Goal: Task Accomplishment & Management: Use online tool/utility

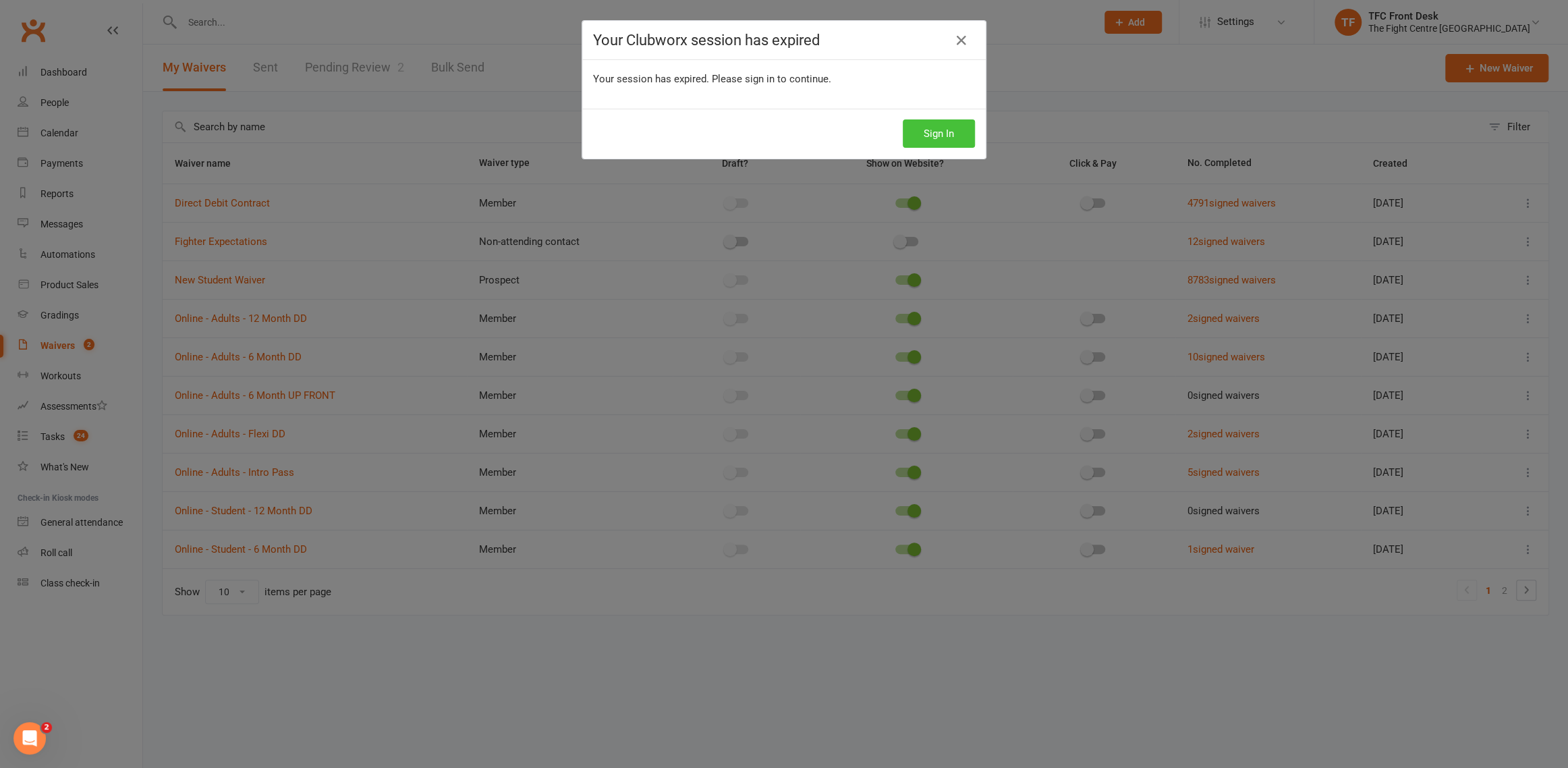
click at [934, 121] on button "Sign In" at bounding box center [939, 133] width 72 height 28
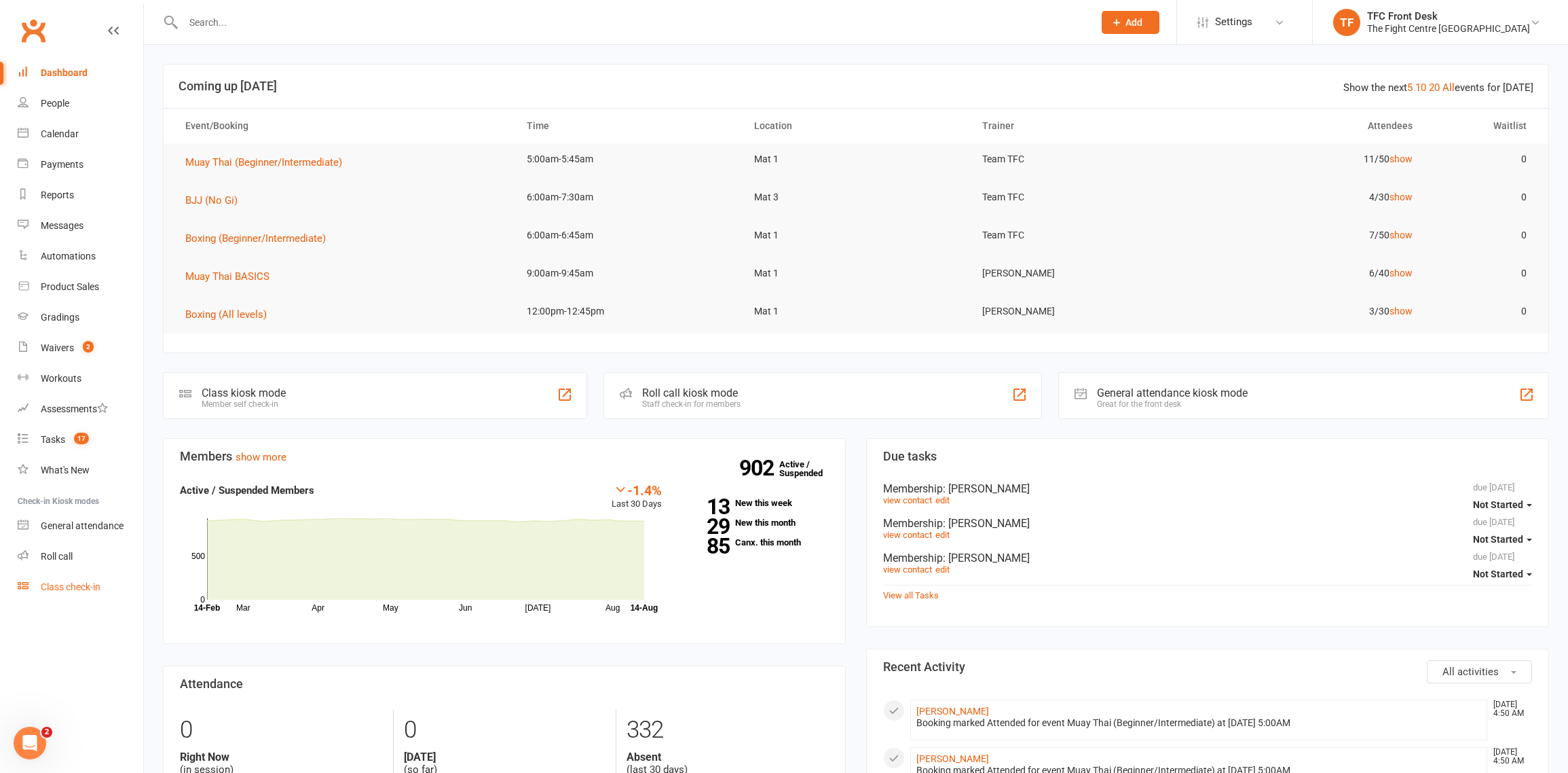
click at [54, 582] on div "Class check-in" at bounding box center [71, 587] width 60 height 11
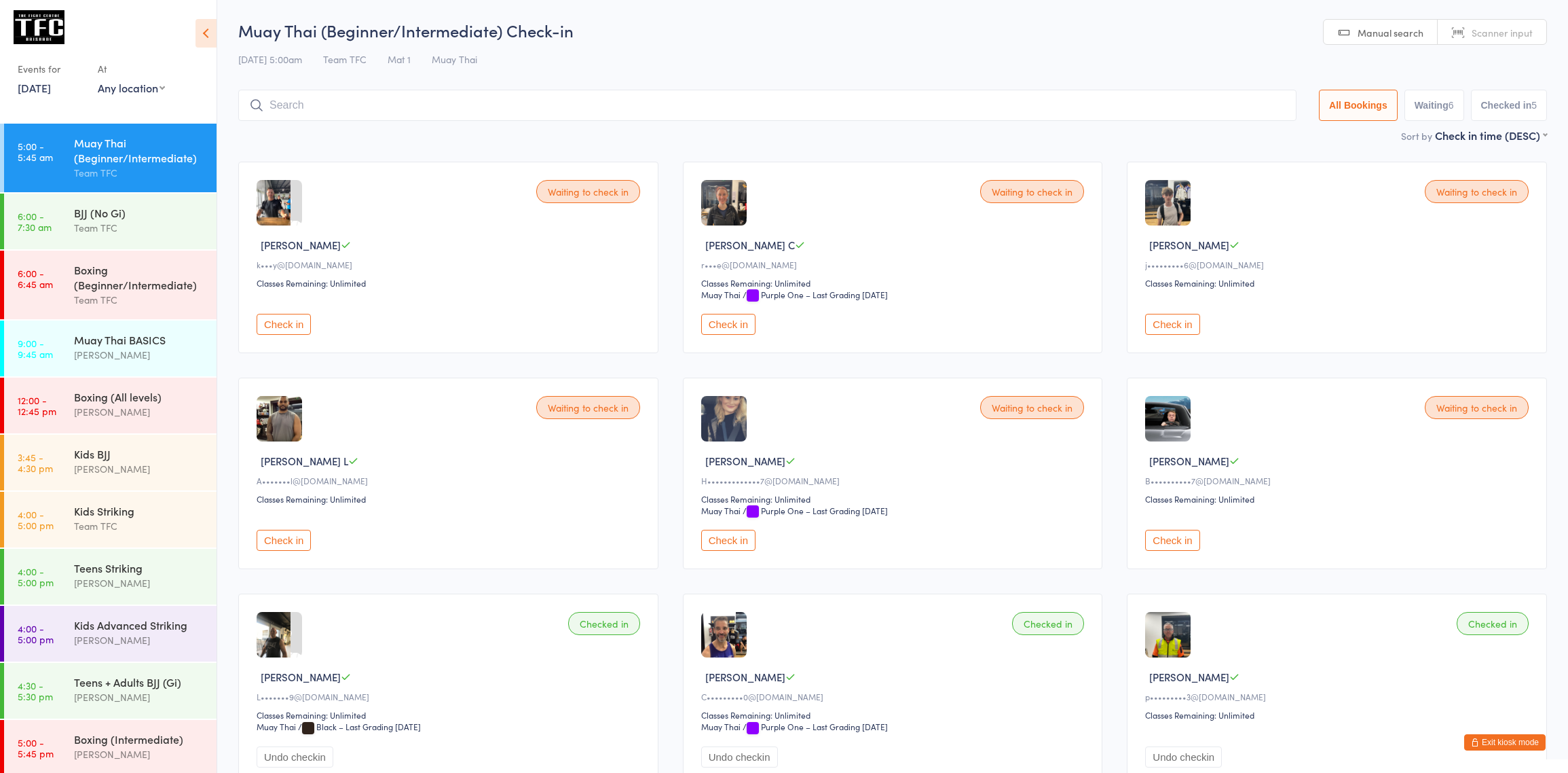
click at [148, 163] on div "Muay Thai (Beginner/Intermediate)" at bounding box center [139, 150] width 131 height 30
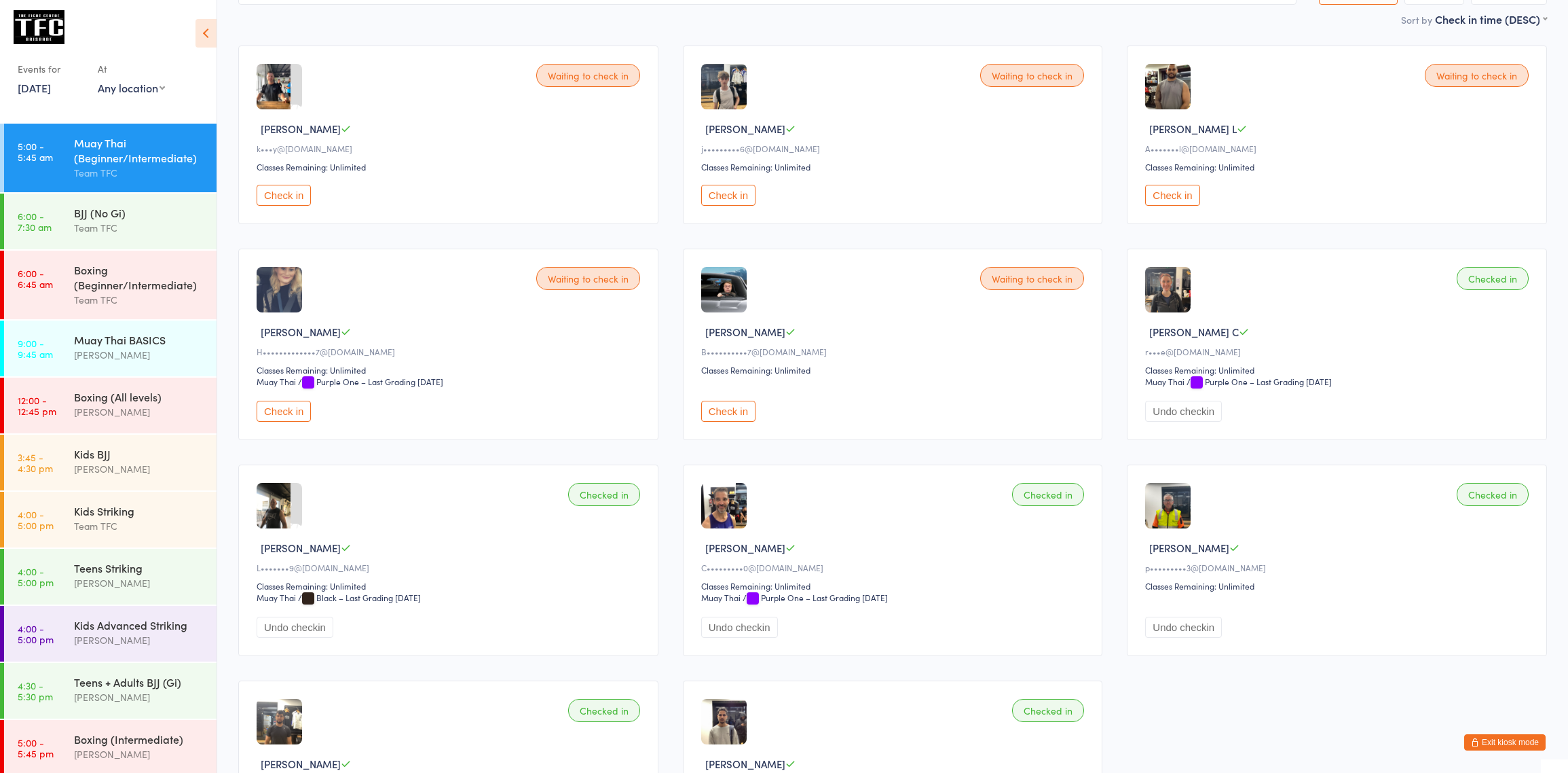
scroll to position [7, 0]
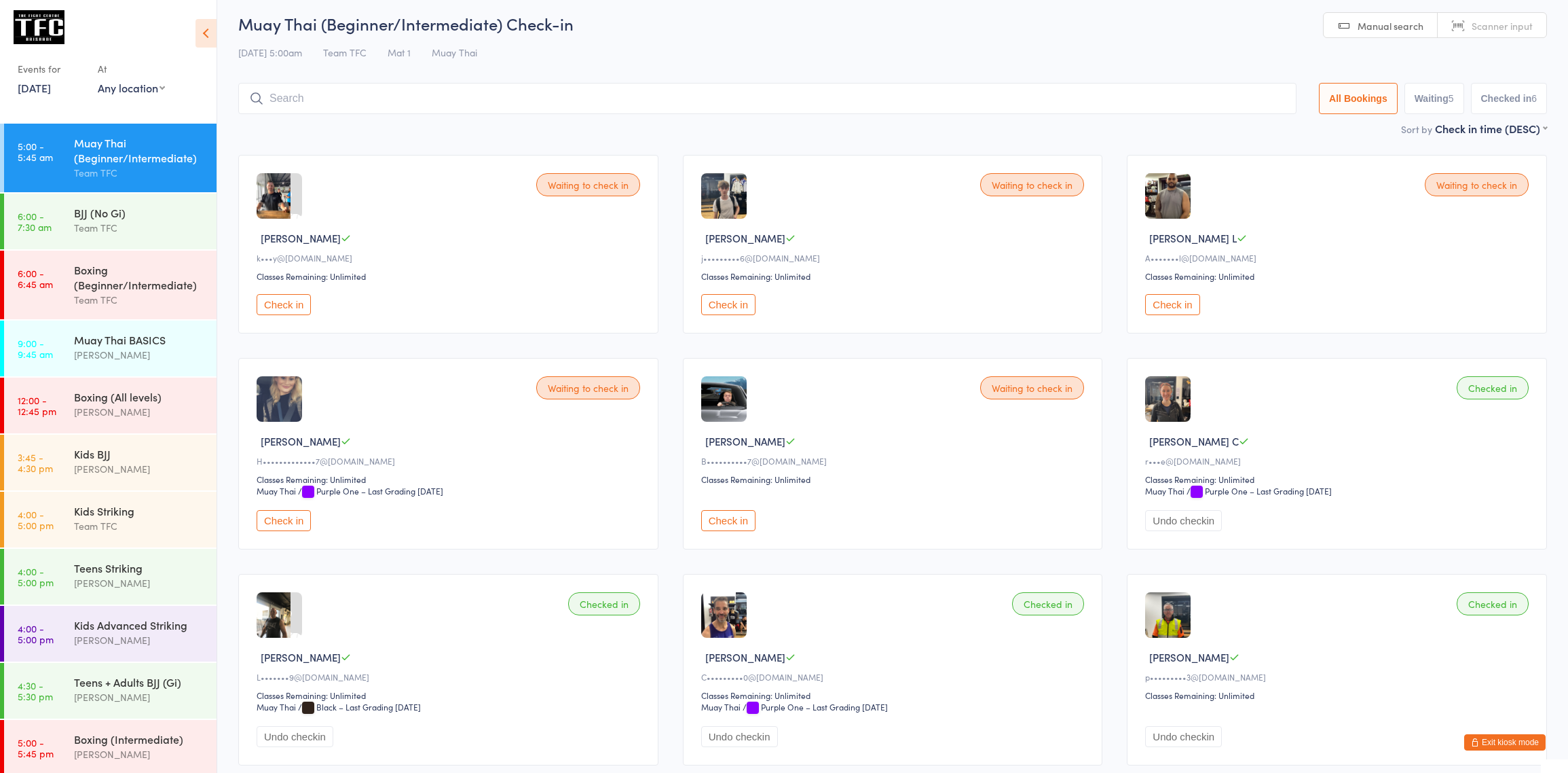
click at [122, 147] on div "Muay Thai (Beginner/Intermediate)" at bounding box center [139, 150] width 131 height 30
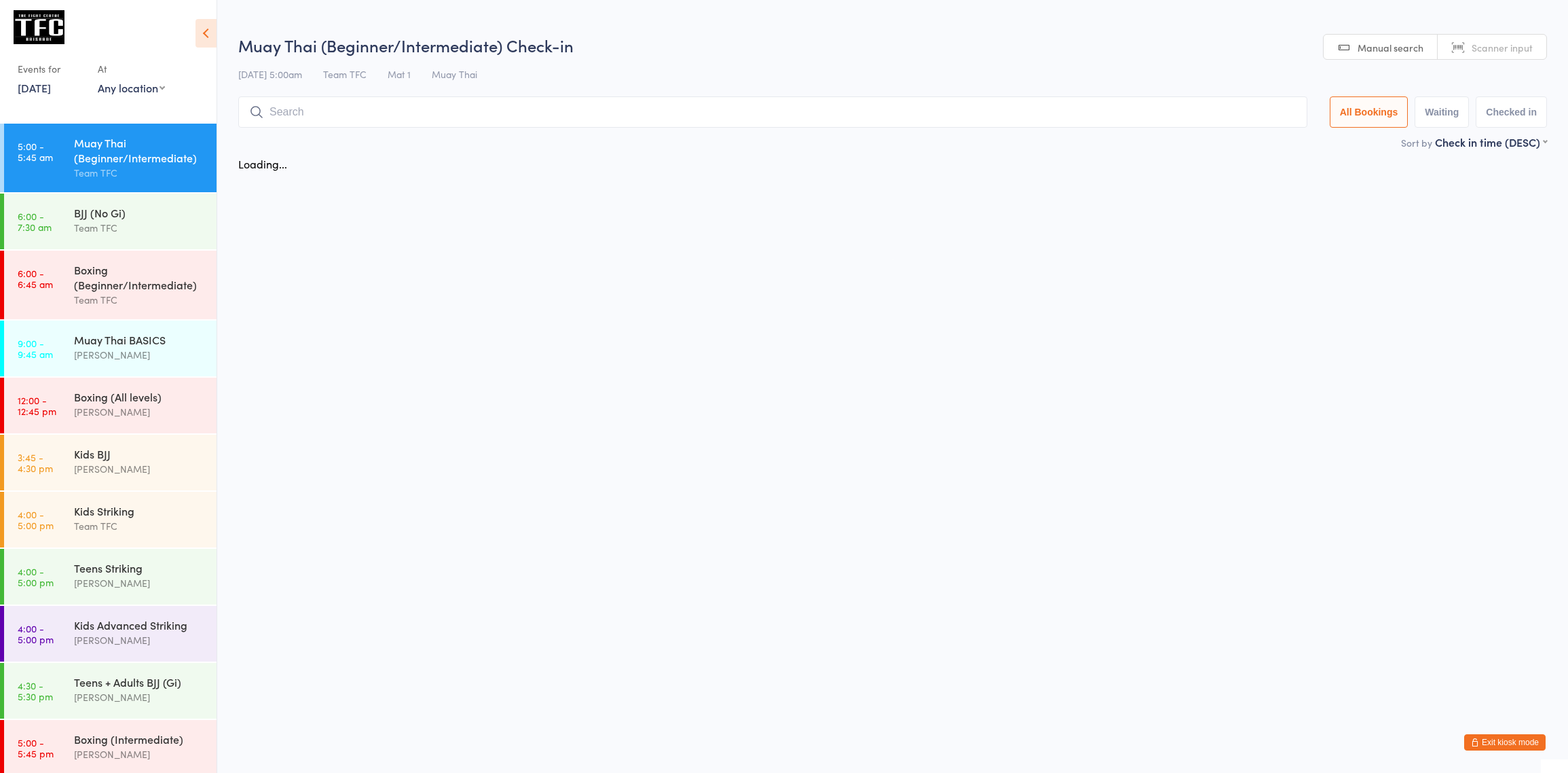
scroll to position [0, 0]
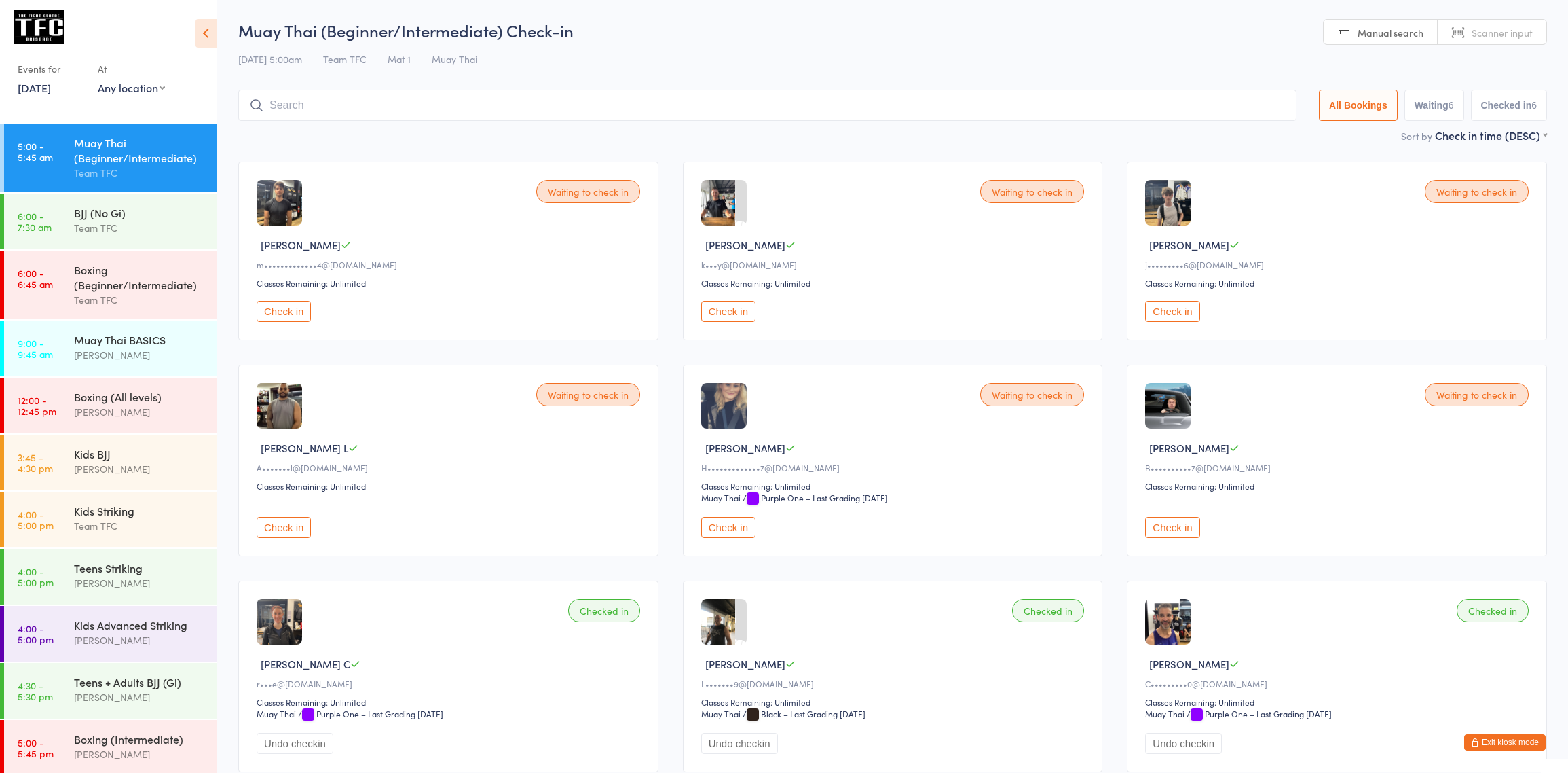
click at [1469, 742] on button "Exit kiosk mode" at bounding box center [1504, 742] width 81 height 16
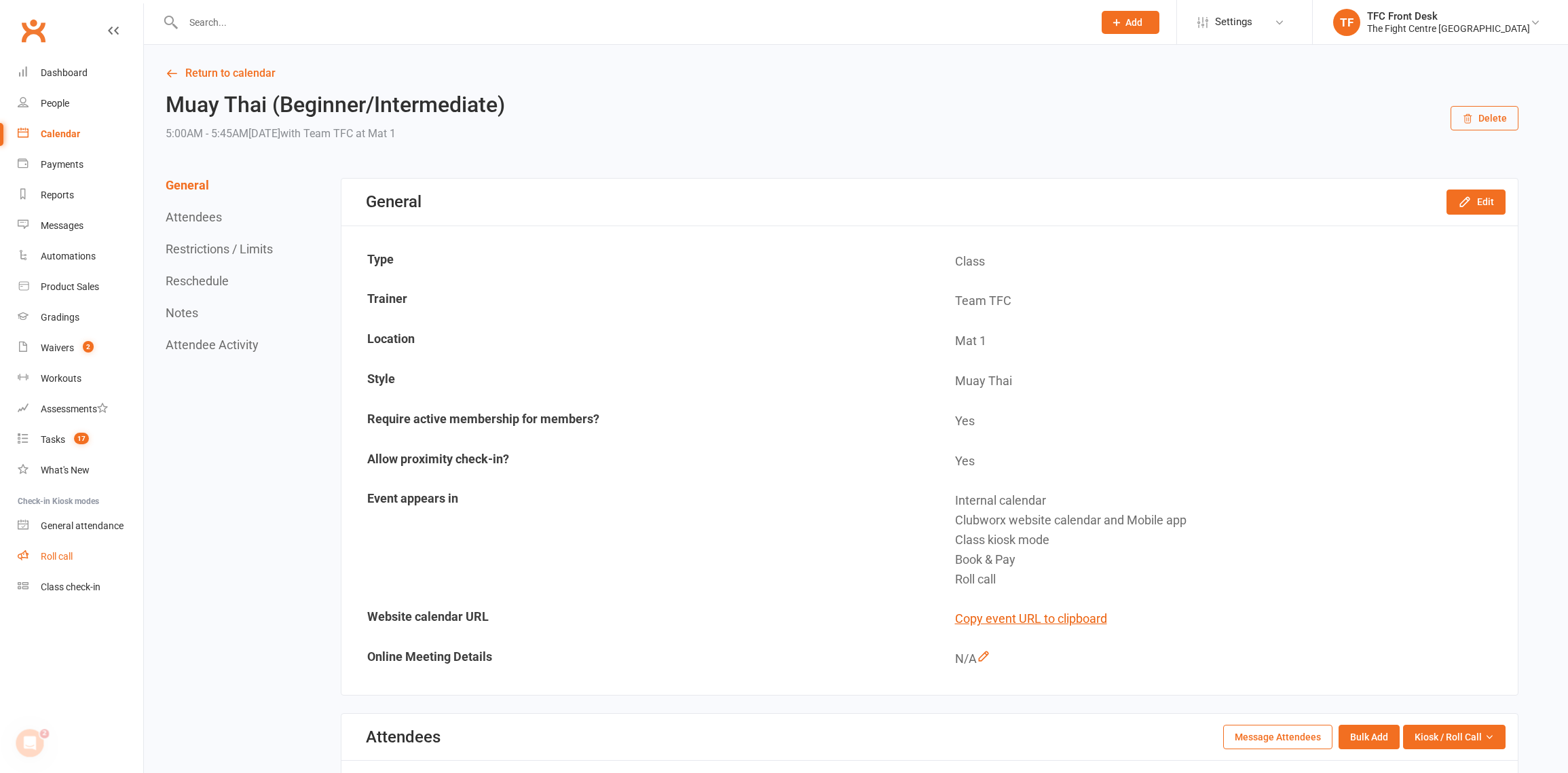
click at [67, 559] on div "Roll call" at bounding box center [57, 556] width 32 height 11
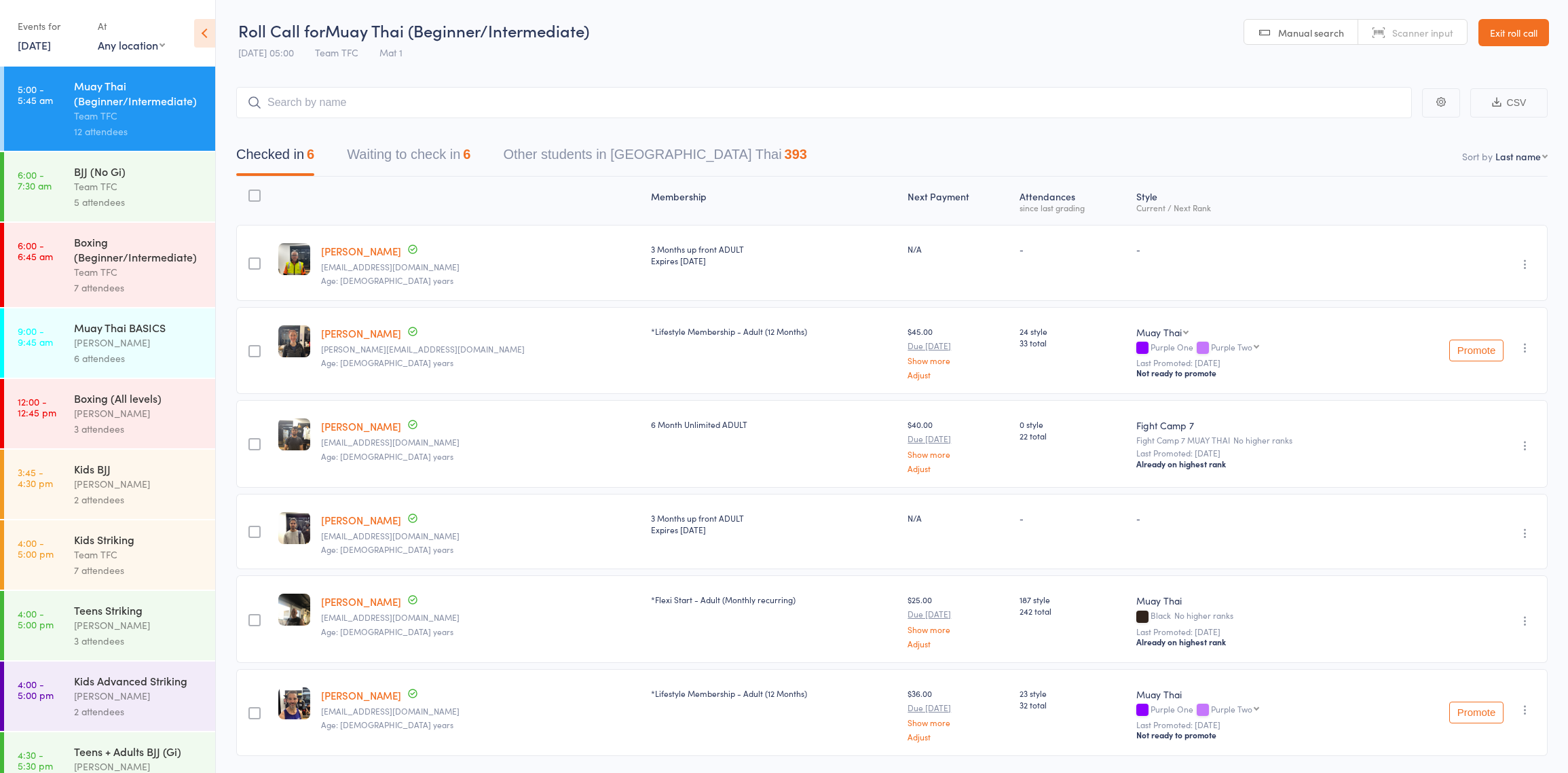
click at [396, 151] on button "Waiting to check in 6" at bounding box center [409, 157] width 124 height 36
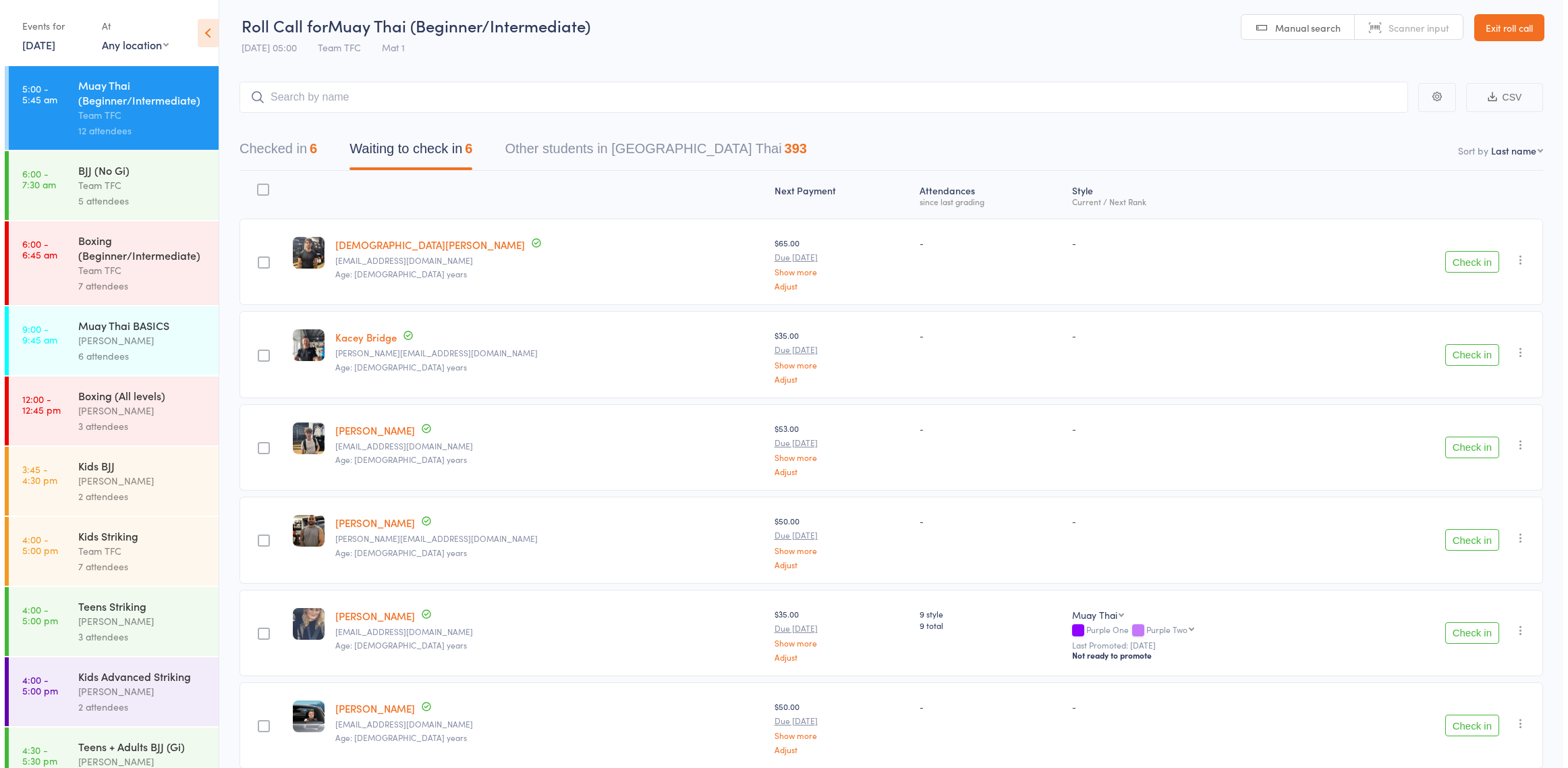
scroll to position [7, 0]
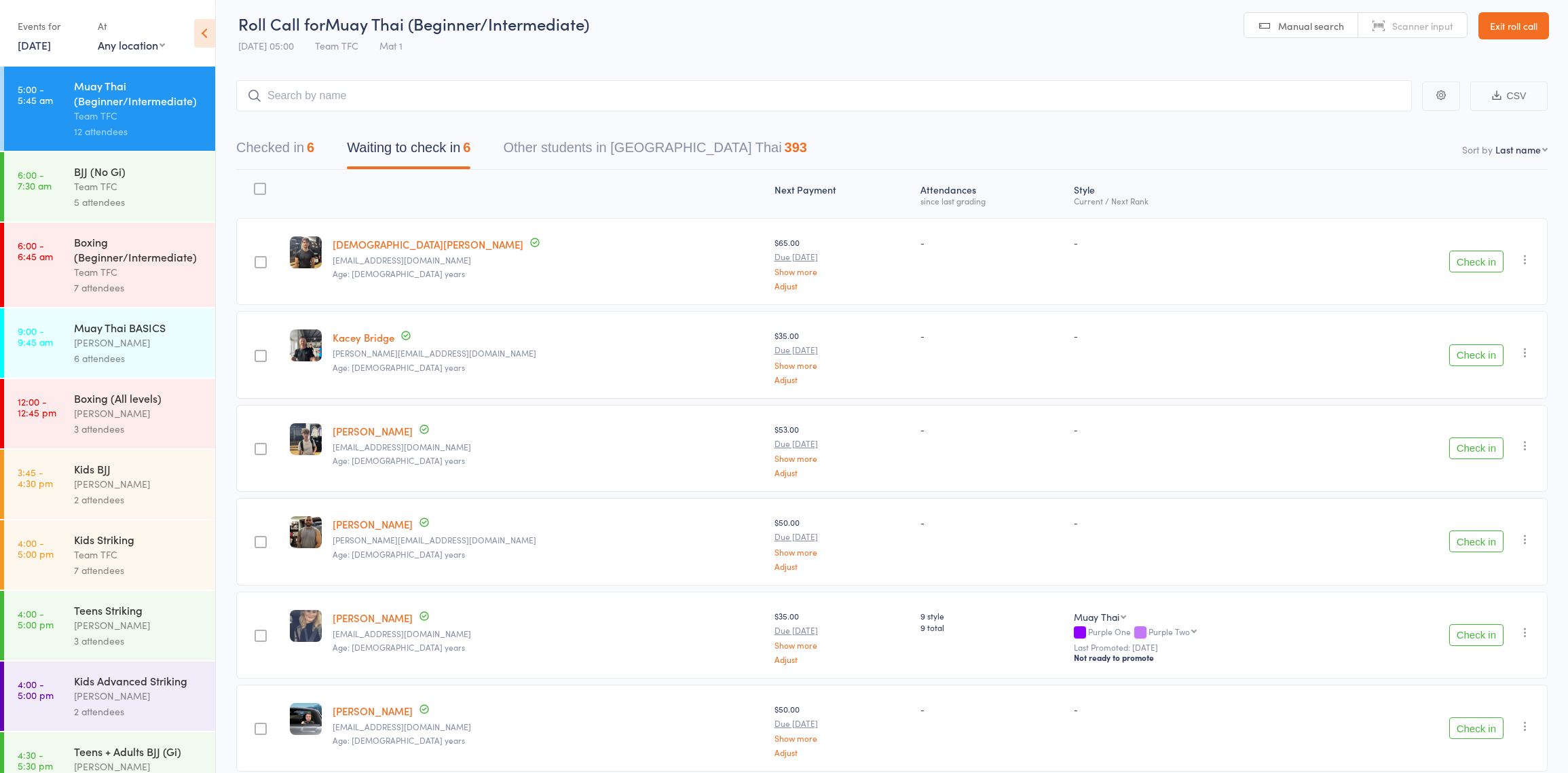
click at [366, 616] on link "Holly Miller" at bounding box center [373, 618] width 80 height 15
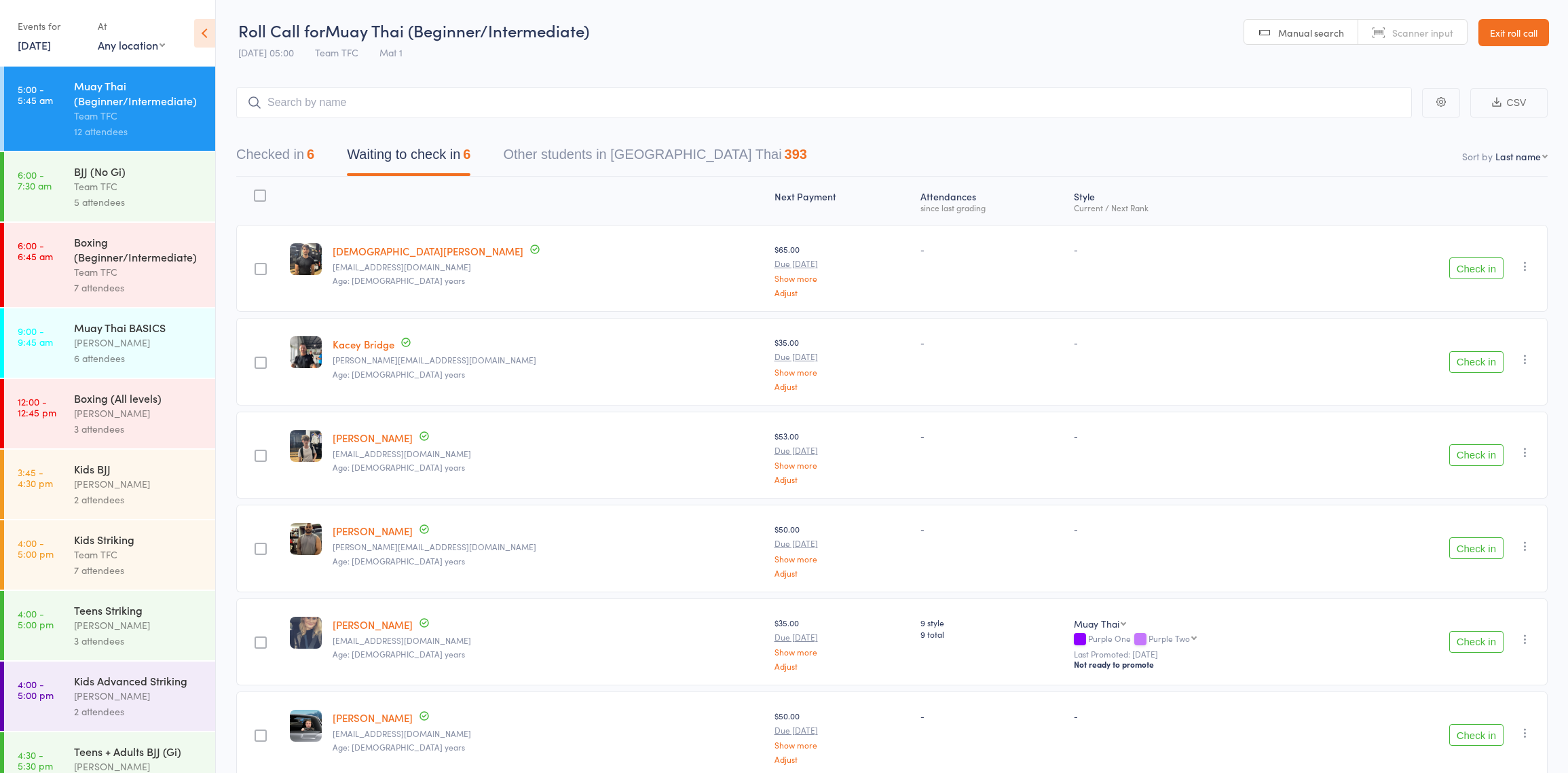
scroll to position [0, 0]
click at [423, 135] on div "Checked in 6 Waiting to check in 6 Other students in Muay Thai 393" at bounding box center [892, 148] width 1311 height 59
click at [33, 96] on time "5:00 - 5:45 am" at bounding box center [35, 94] width 35 height 22
click at [102, 99] on div "Muay Thai (Beginner/Intermediate)" at bounding box center [138, 93] width 129 height 30
click at [299, 152] on button "Checked in 6" at bounding box center [275, 157] width 78 height 36
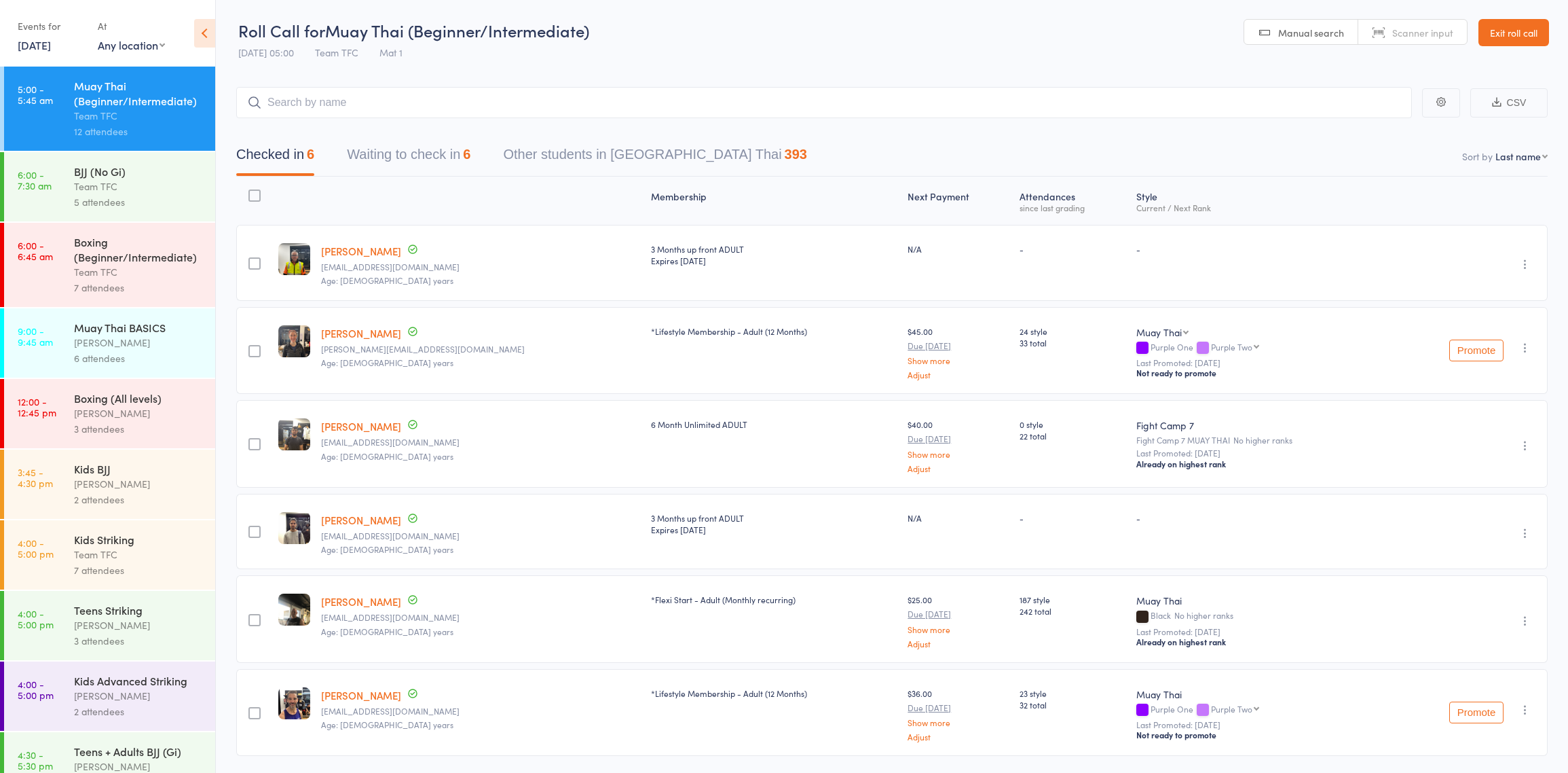
click at [366, 154] on button "Waiting to check in 6" at bounding box center [409, 157] width 124 height 36
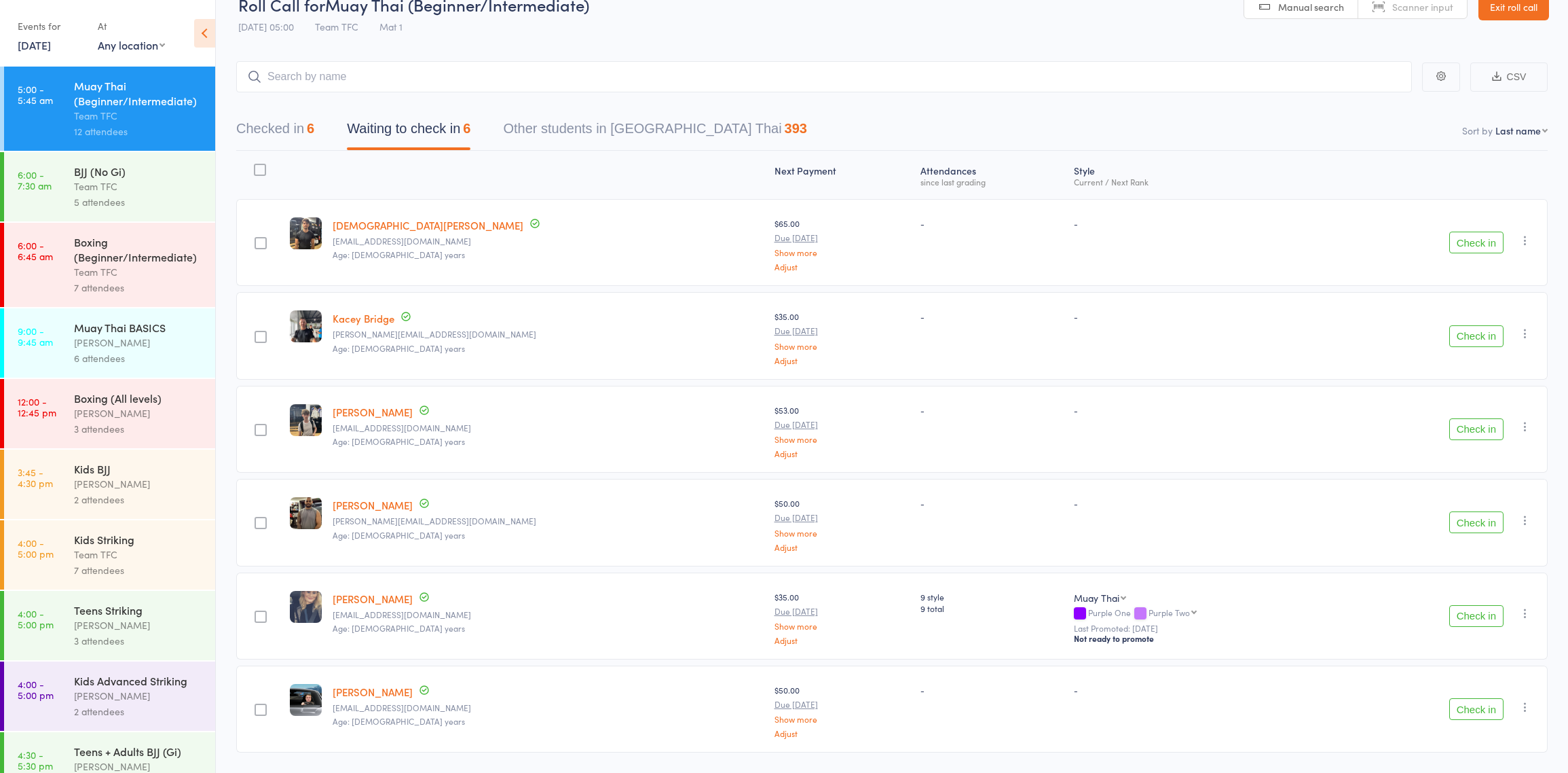
scroll to position [62, 0]
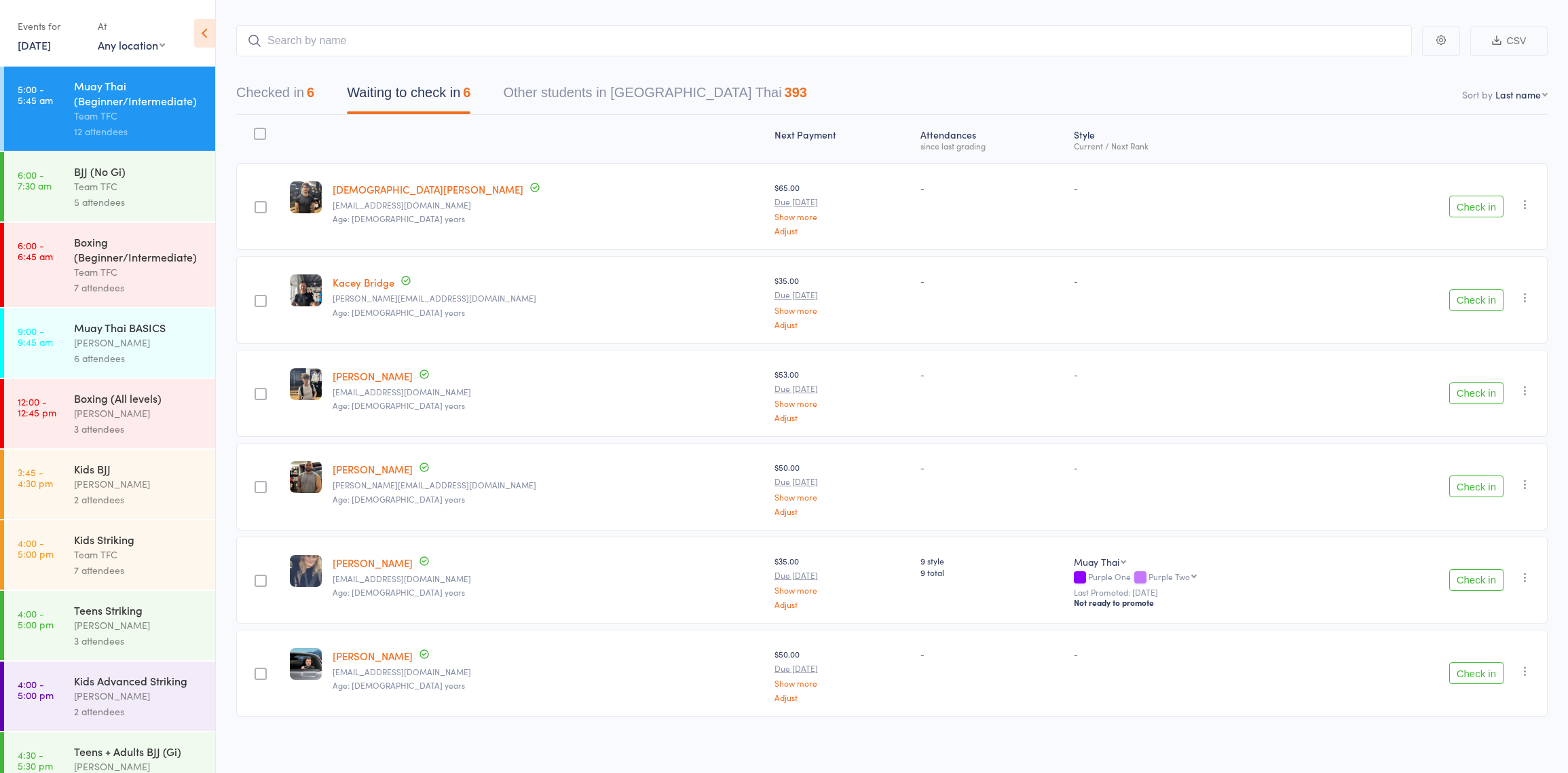
click at [1468, 300] on button "Check in" at bounding box center [1477, 301] width 54 height 22
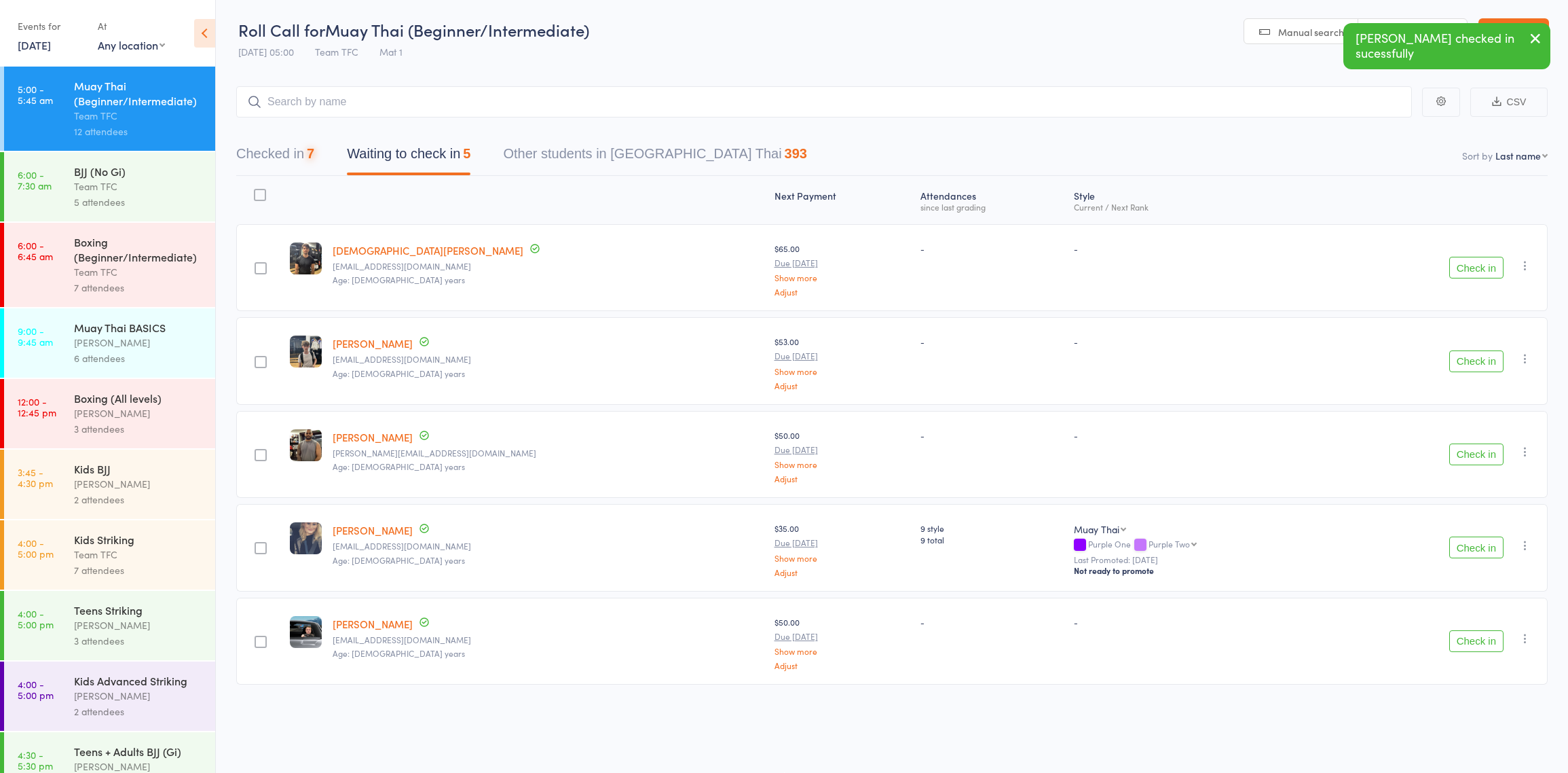
scroll to position [0, 0]
click at [1518, 23] on div "Kacey Bridge checked in sucessfully" at bounding box center [1447, 46] width 207 height 46
click at [1510, 18] on header "Roll Call for Muay Thai (Beginner/Intermediate) 14 Aug 05:00 Team TFC Mat 1 Man…" at bounding box center [892, 33] width 1352 height 67
click at [1509, 19] on link "Exit roll call" at bounding box center [1514, 32] width 71 height 27
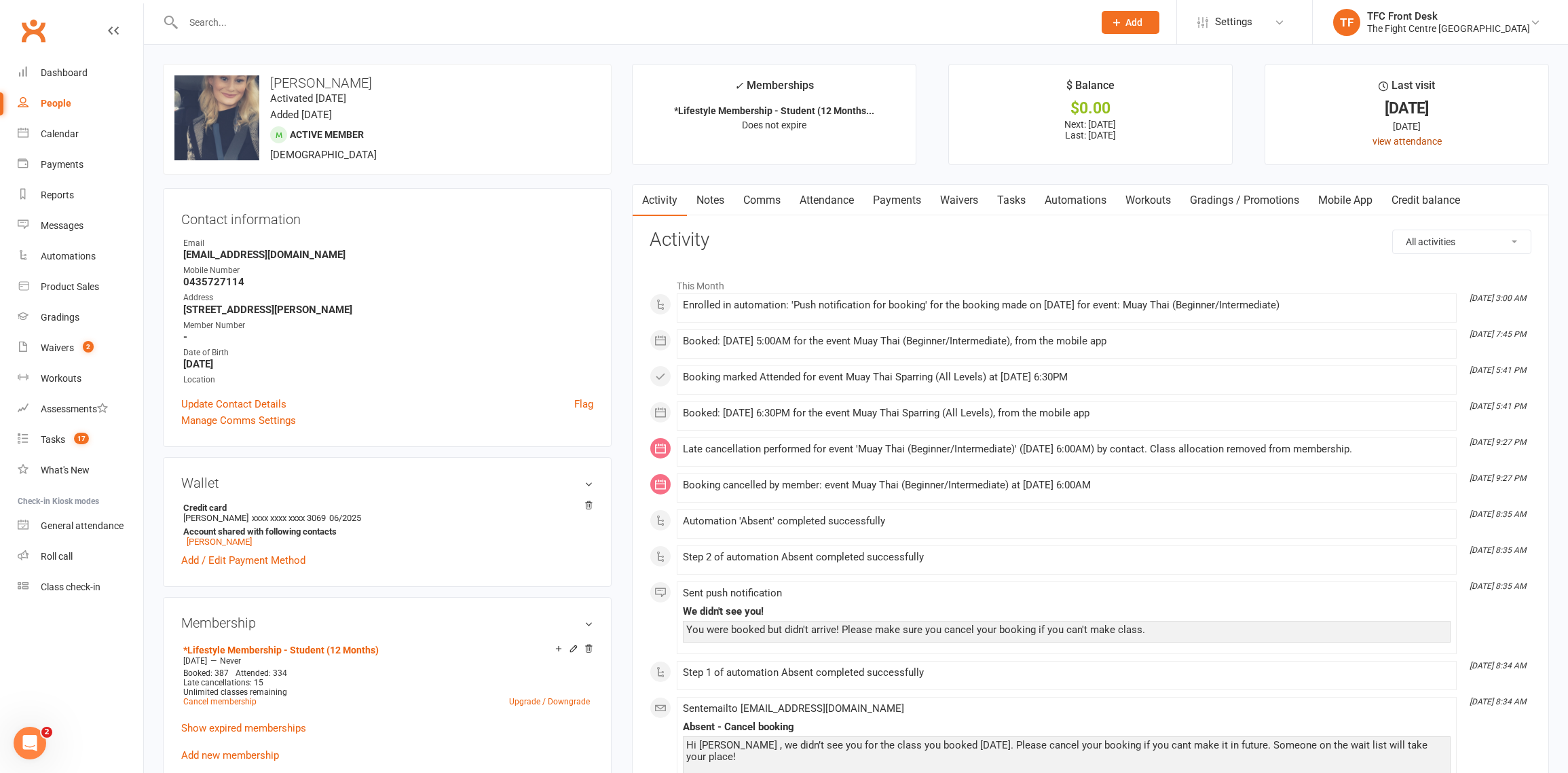
click at [1398, 140] on link "view attendance" at bounding box center [1407, 141] width 69 height 11
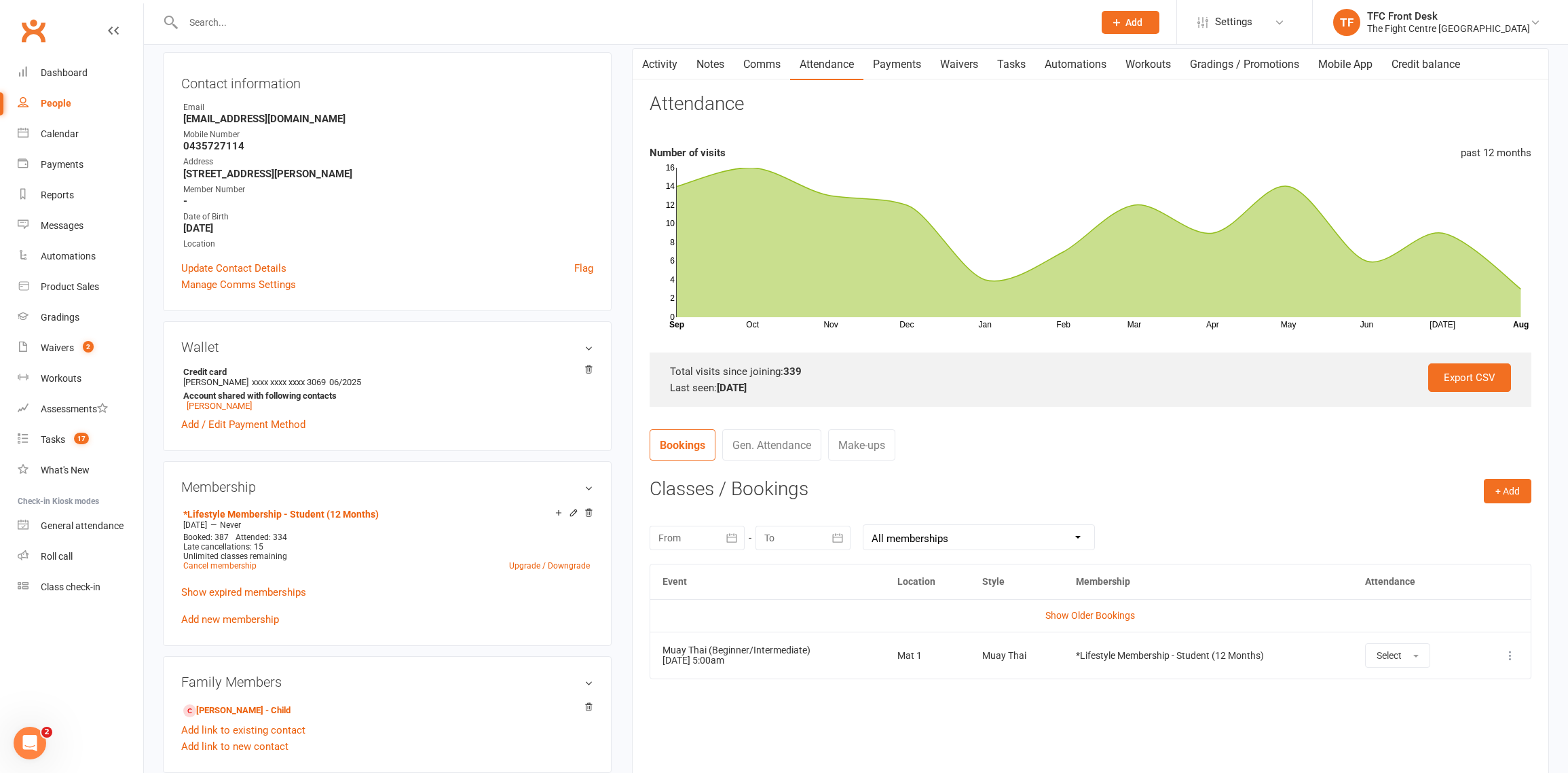
scroll to position [225, 0]
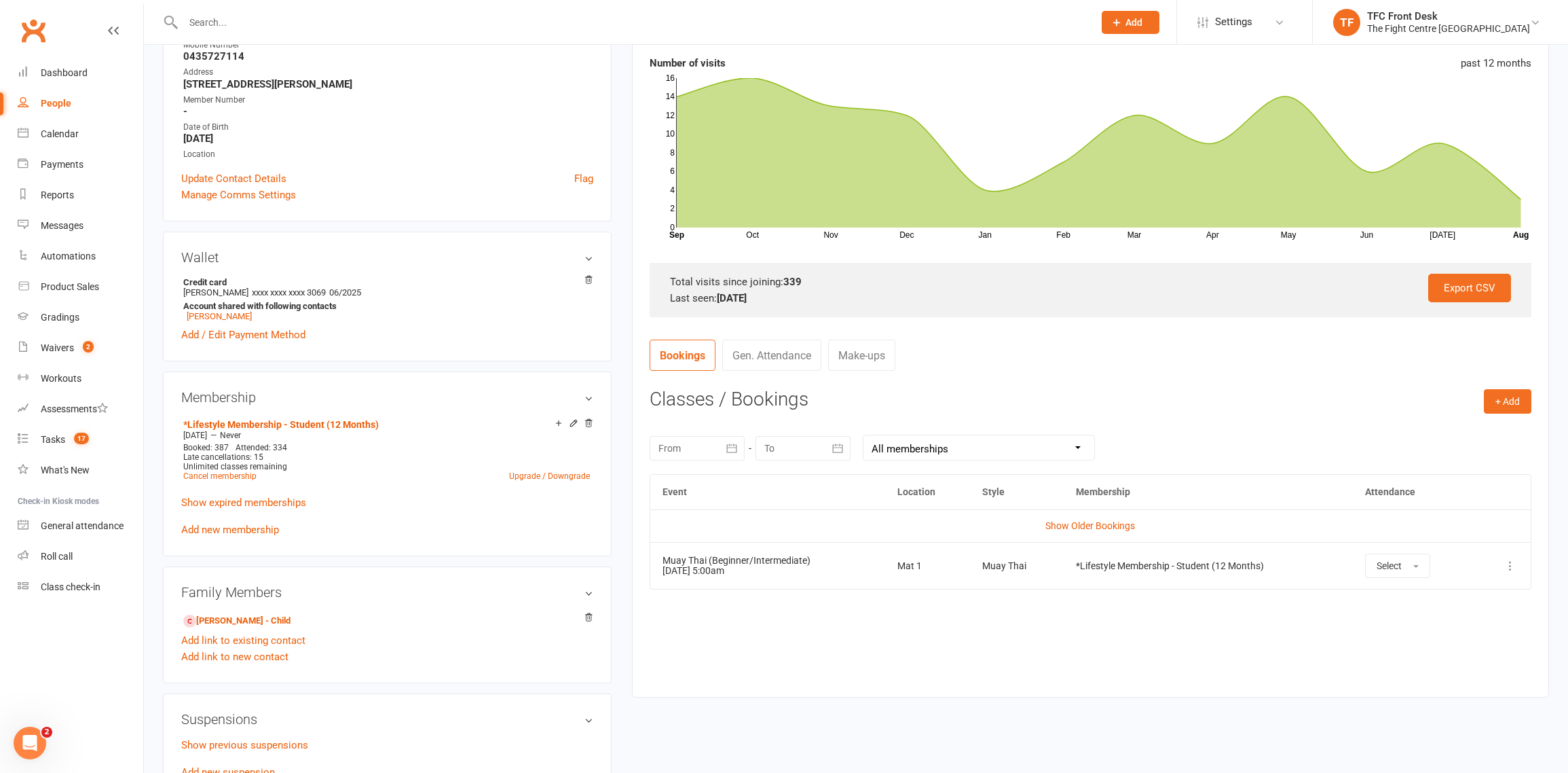
click at [813, 360] on link "Gen. Attendance" at bounding box center [772, 355] width 99 height 31
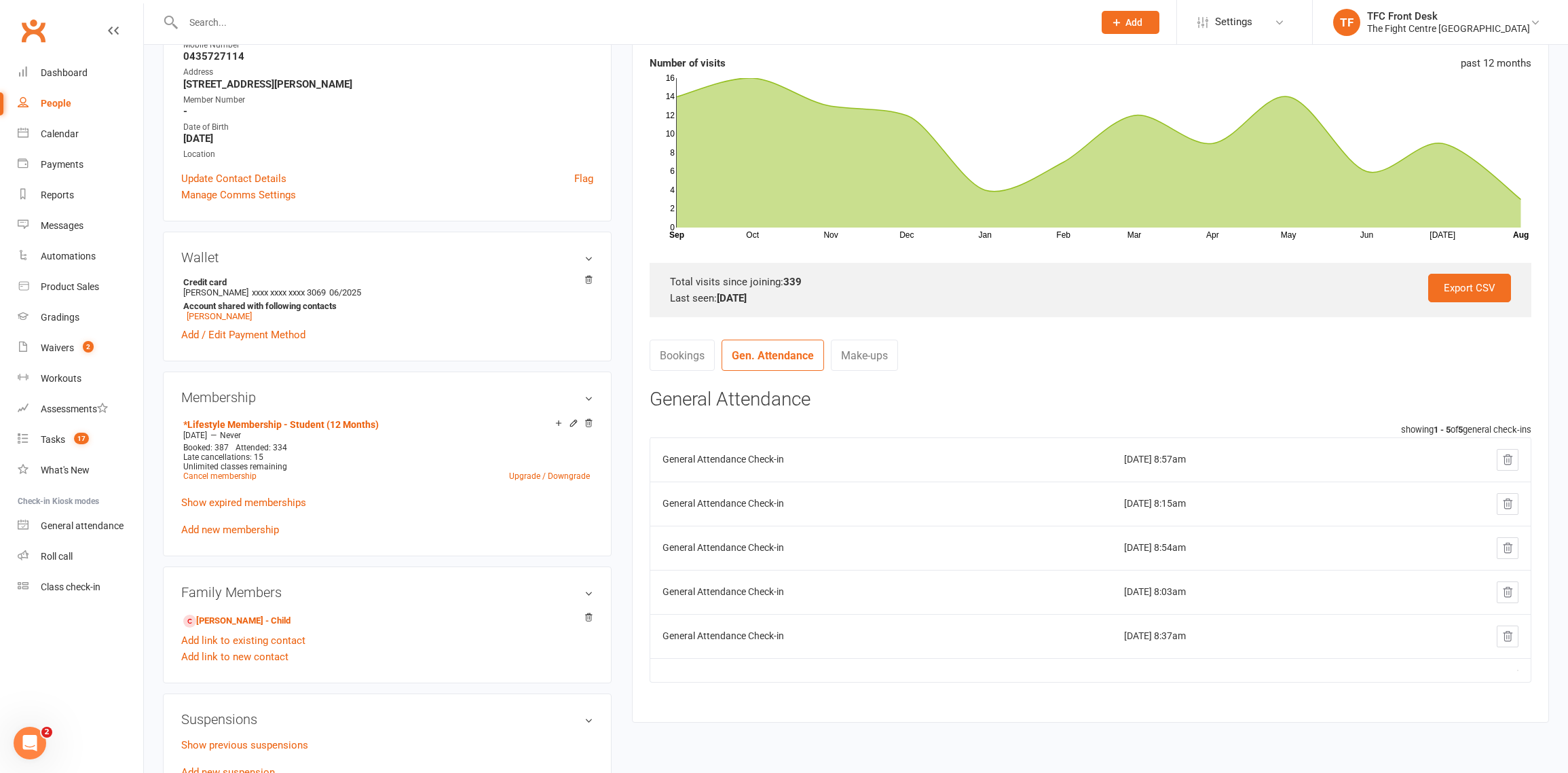
click at [686, 361] on link "Bookings" at bounding box center [682, 355] width 65 height 31
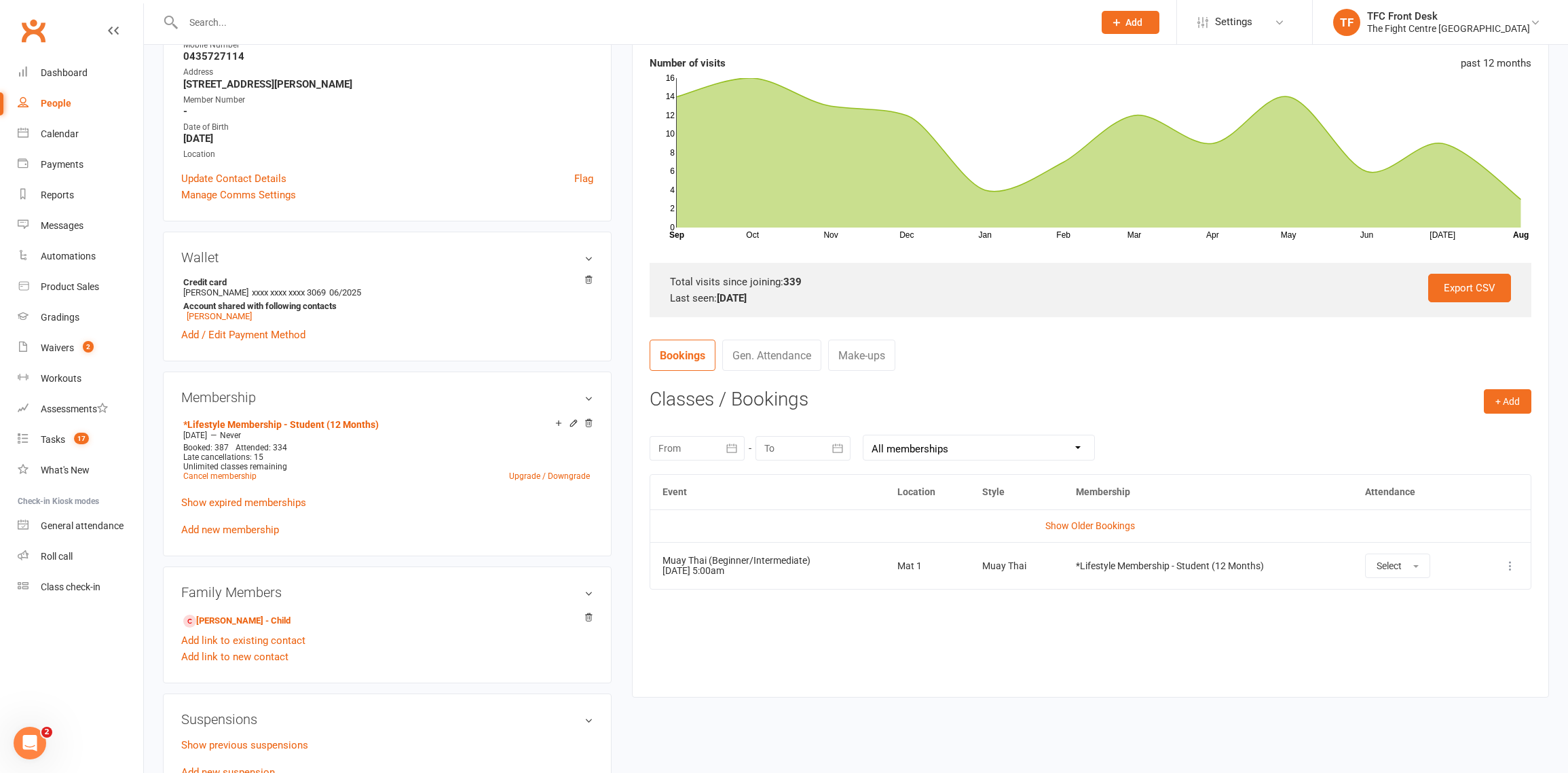
click at [852, 357] on link "Make-ups" at bounding box center [862, 355] width 67 height 31
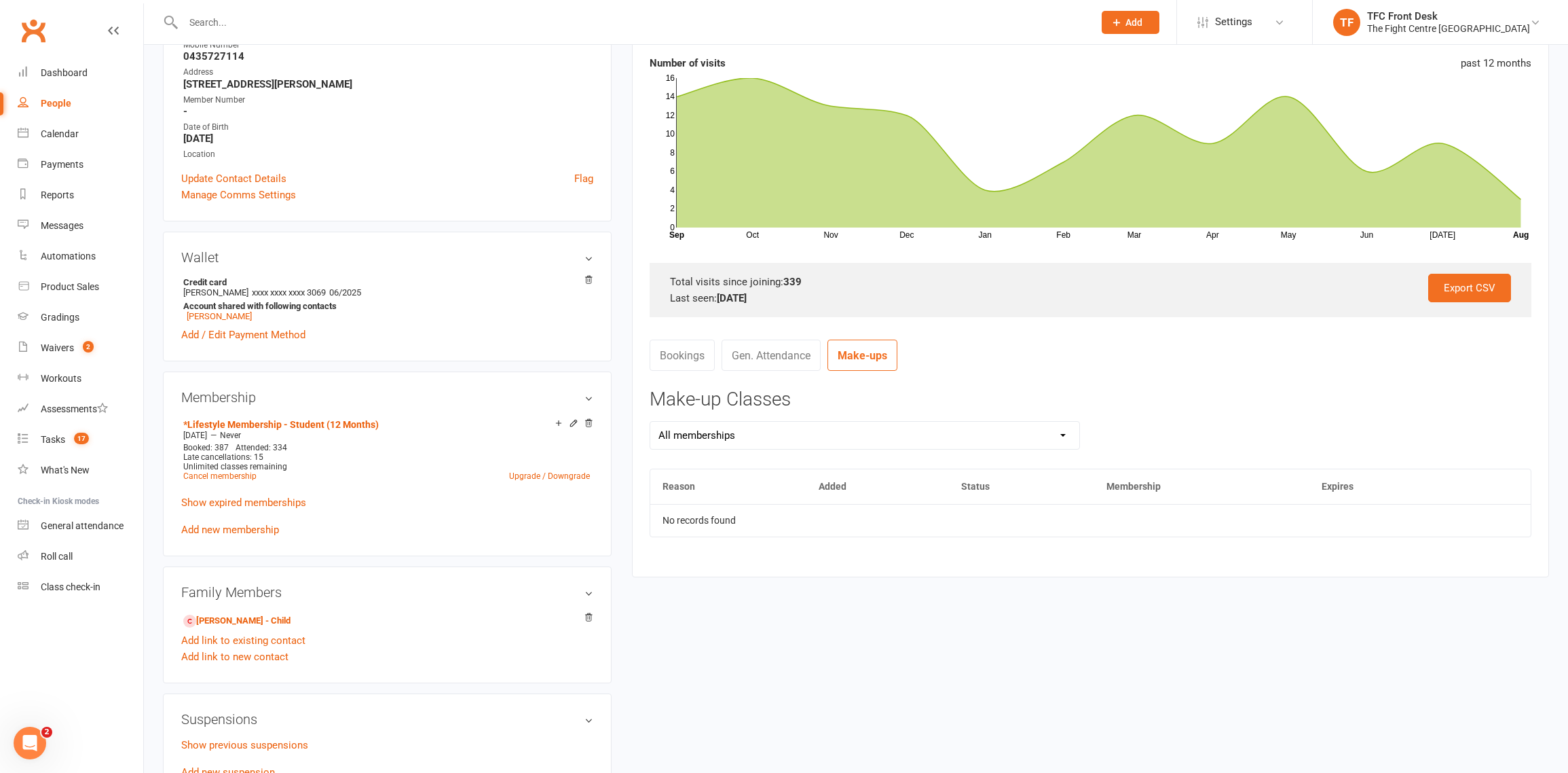
click at [705, 356] on link "Bookings" at bounding box center [682, 355] width 65 height 31
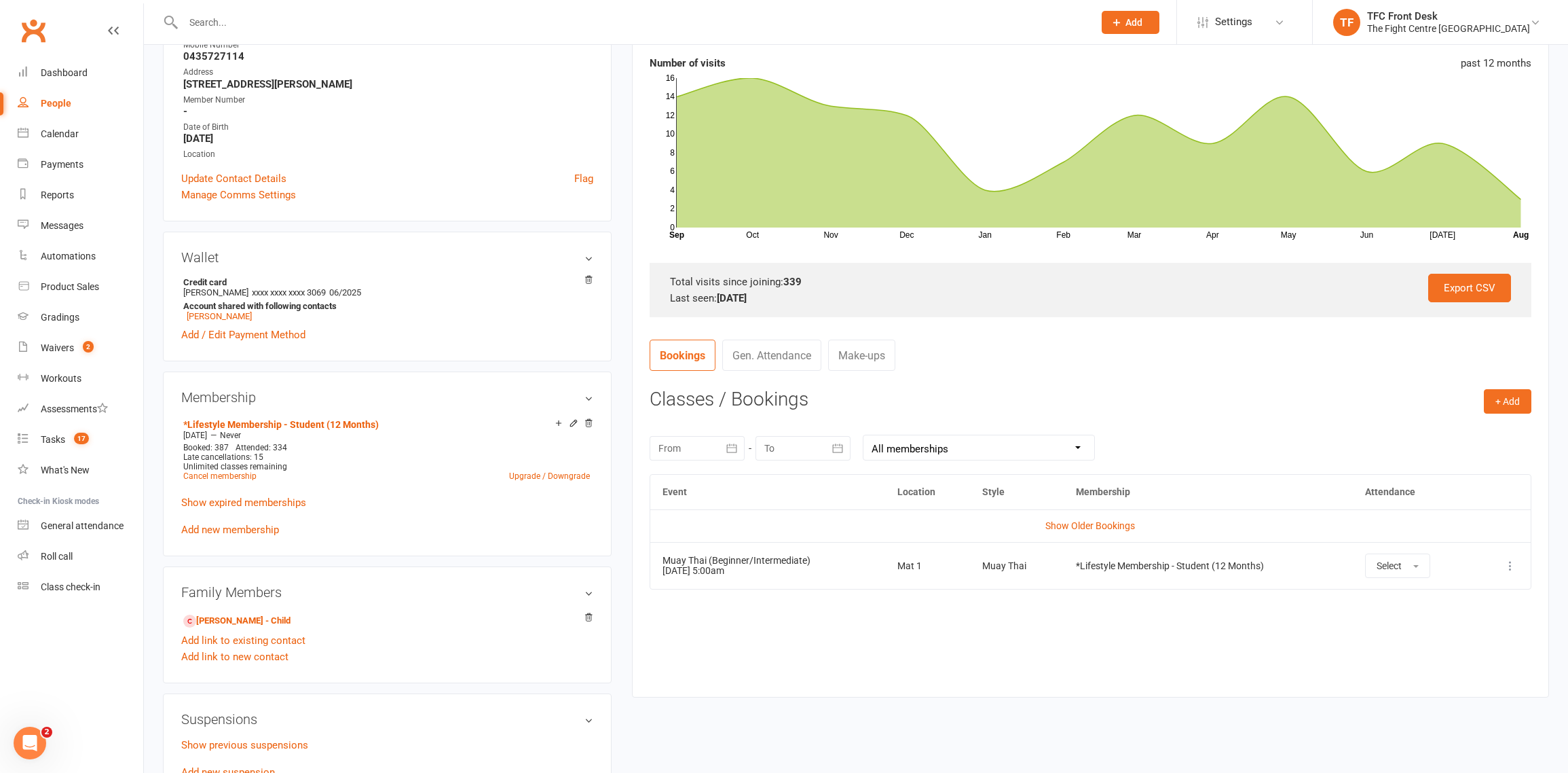
click at [694, 446] on div at bounding box center [697, 448] width 95 height 24
click at [677, 472] on button "button" at bounding box center [672, 480] width 29 height 24
click at [823, 606] on span "24" at bounding box center [824, 609] width 11 height 11
type input "24 Jul 2025"
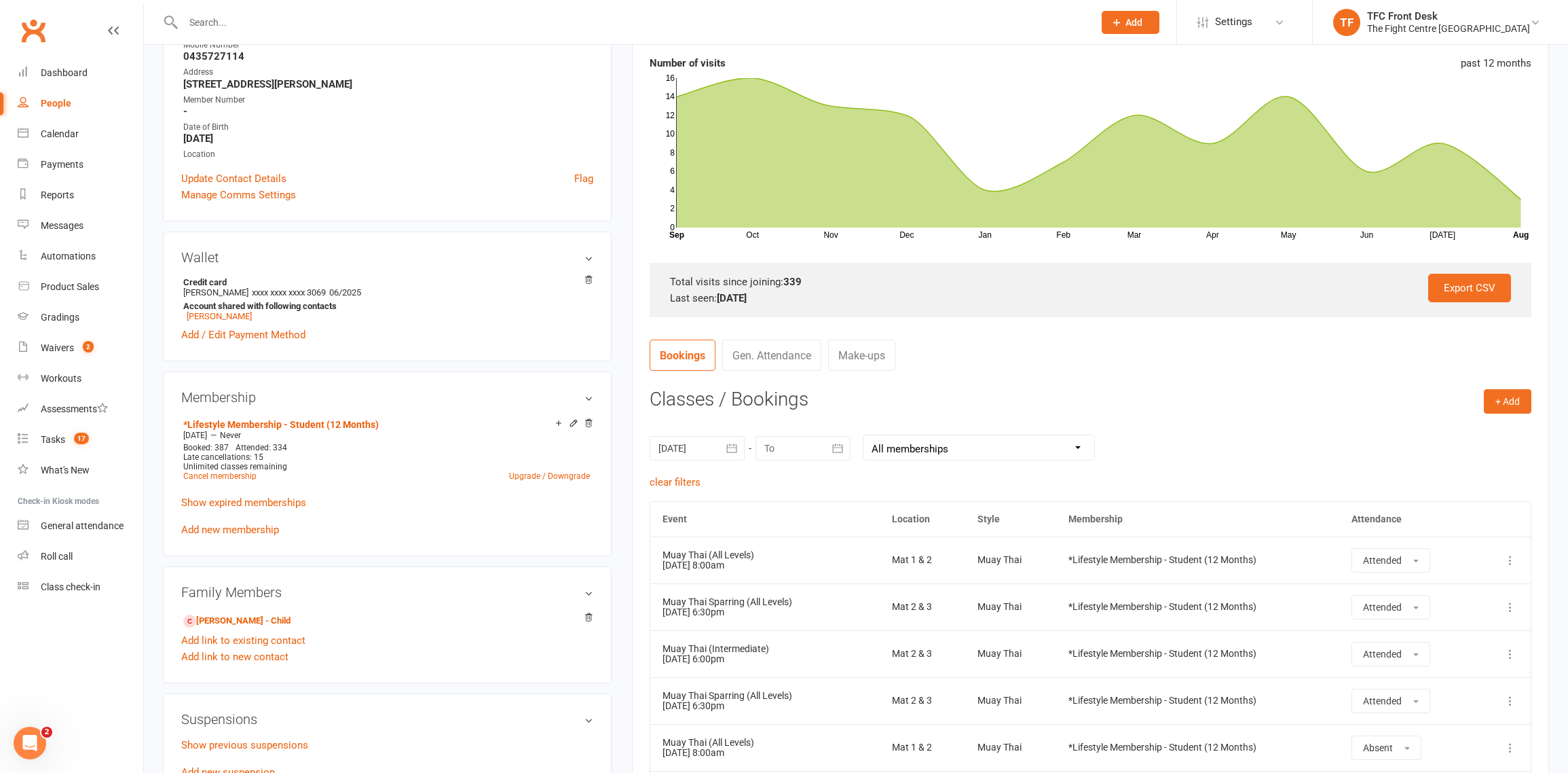
click at [790, 449] on div at bounding box center [803, 448] width 95 height 24
click at [933, 574] on button "14" at bounding box center [930, 584] width 29 height 24
type input "14 Aug 2025"
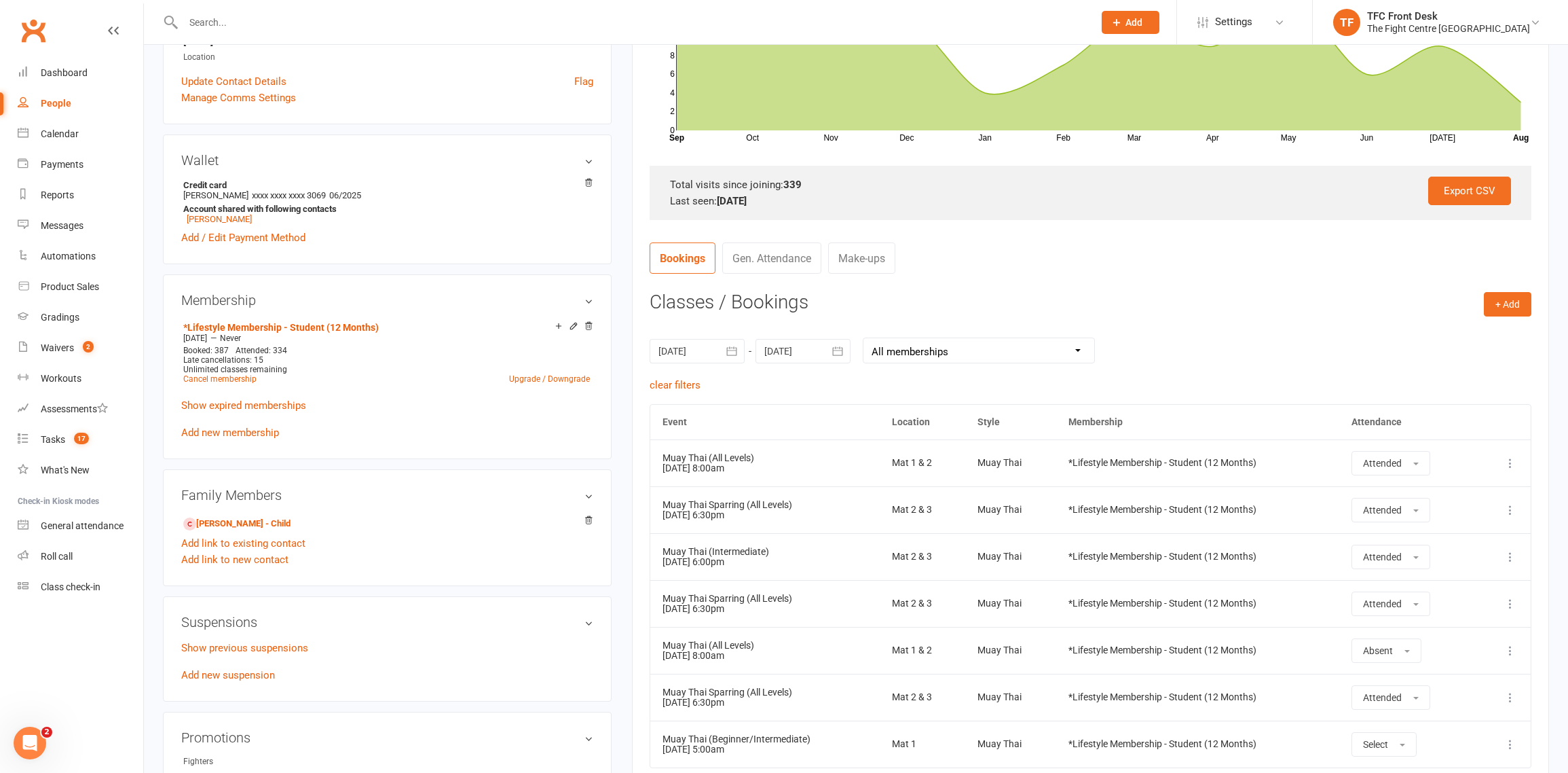
scroll to position [272, 0]
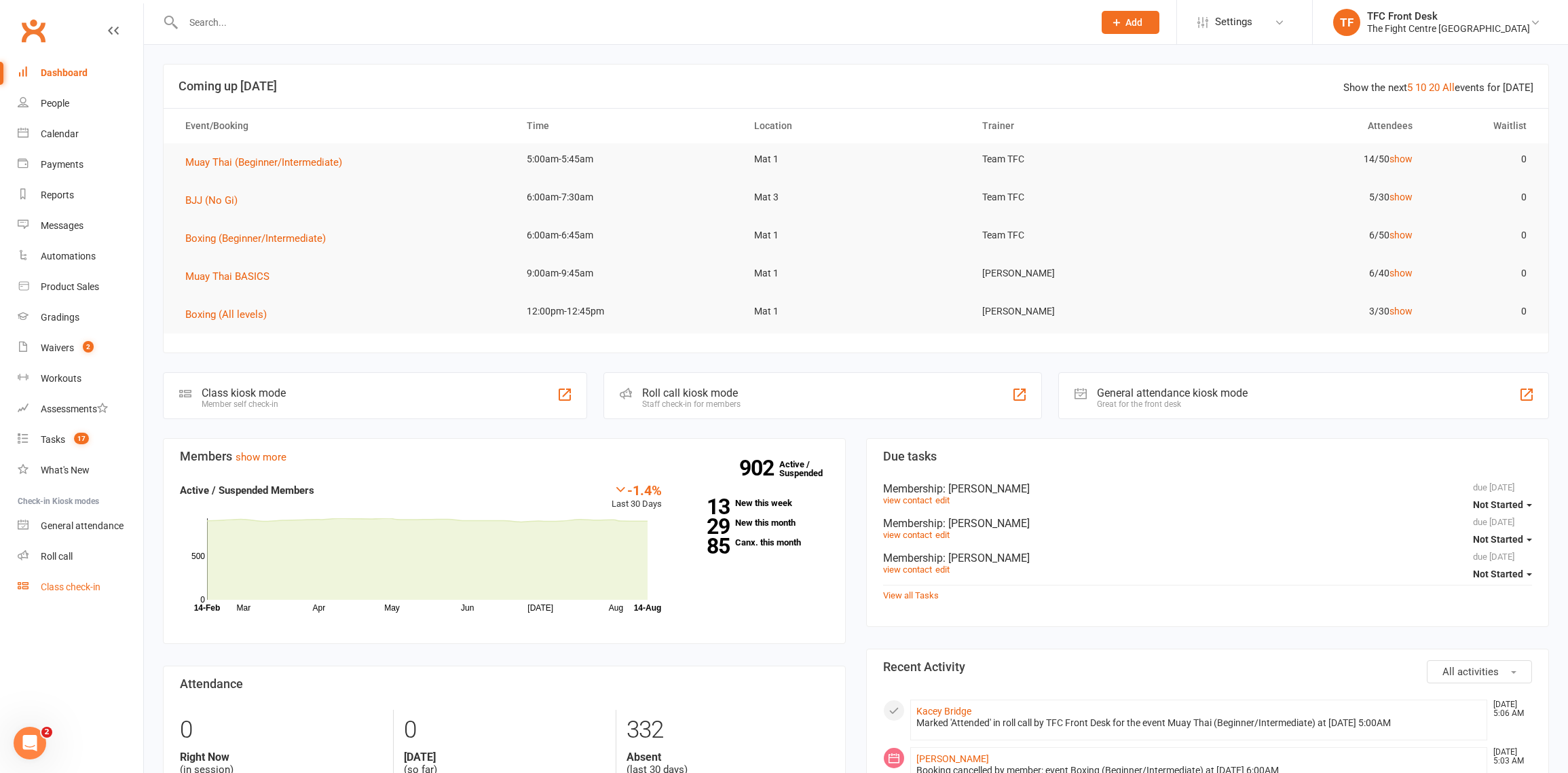
click at [70, 591] on div "Class check-in" at bounding box center [71, 587] width 60 height 11
